Goal: Check status: Check status

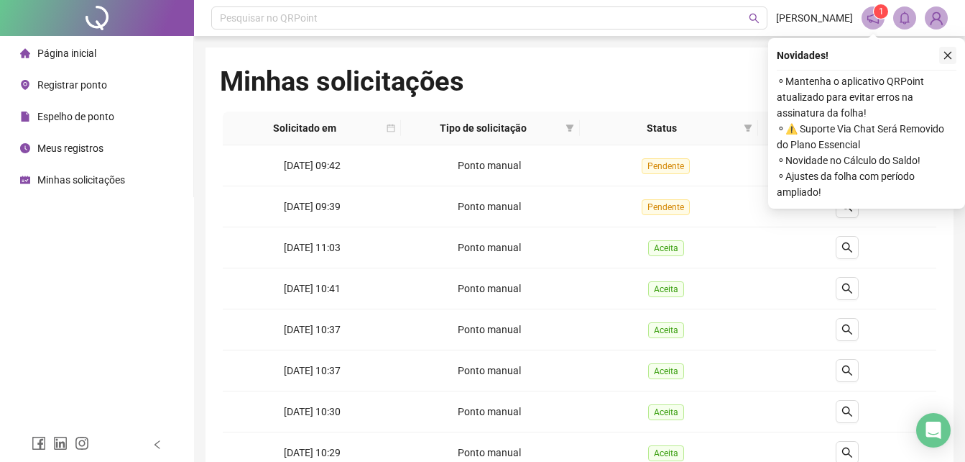
click at [948, 58] on icon "close" at bounding box center [948, 55] width 10 height 10
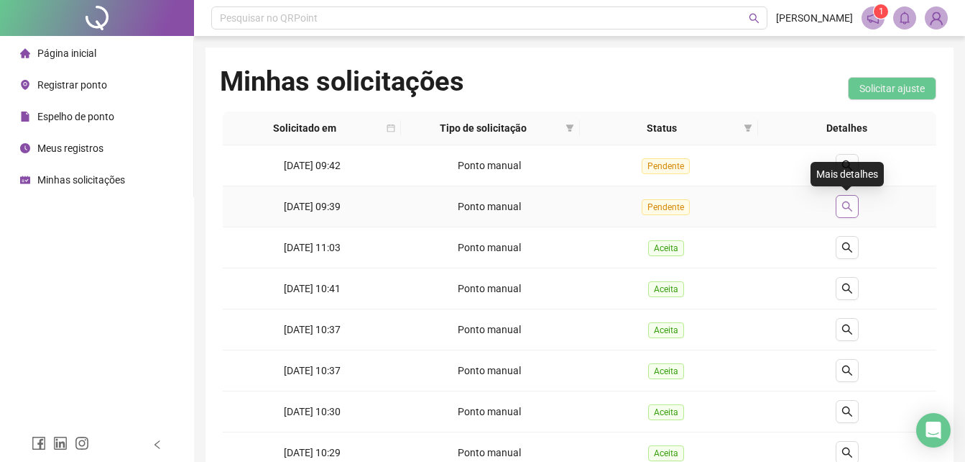
click at [838, 211] on button "button" at bounding box center [847, 206] width 23 height 23
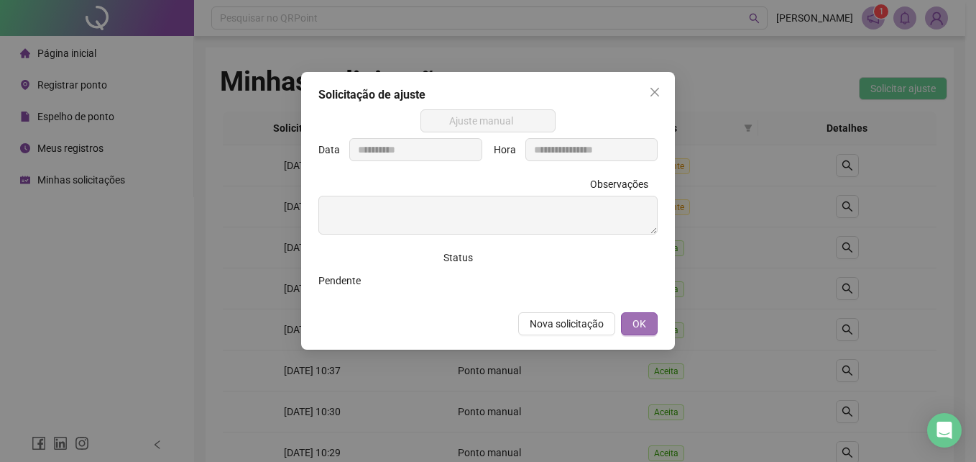
click at [638, 323] on span "OK" at bounding box center [640, 324] width 14 height 16
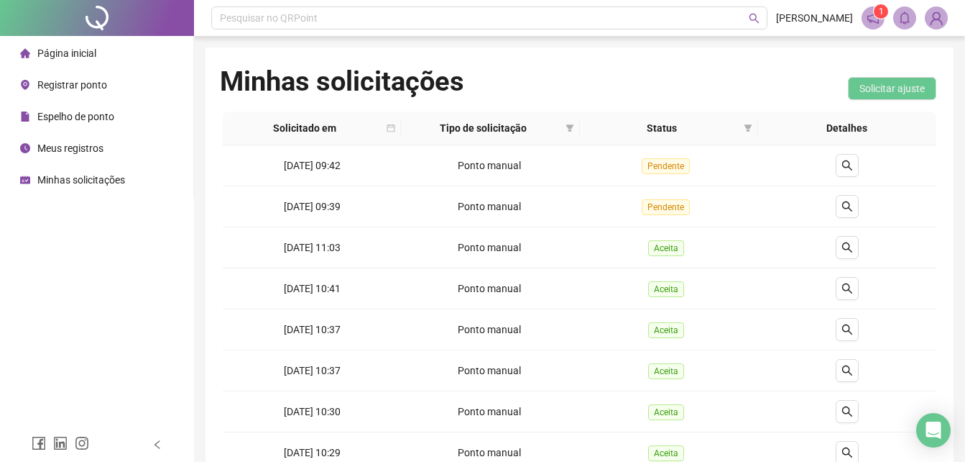
click at [84, 56] on span "Página inicial" at bounding box center [66, 53] width 59 height 12
